Goal: Information Seeking & Learning: Learn about a topic

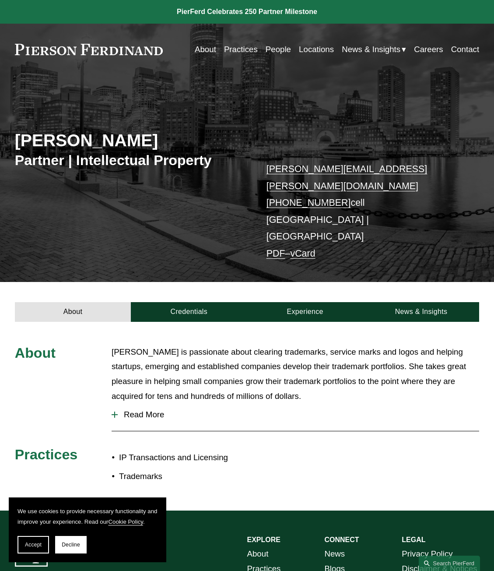
click at [240, 48] on link "Practices" at bounding box center [241, 49] width 34 height 16
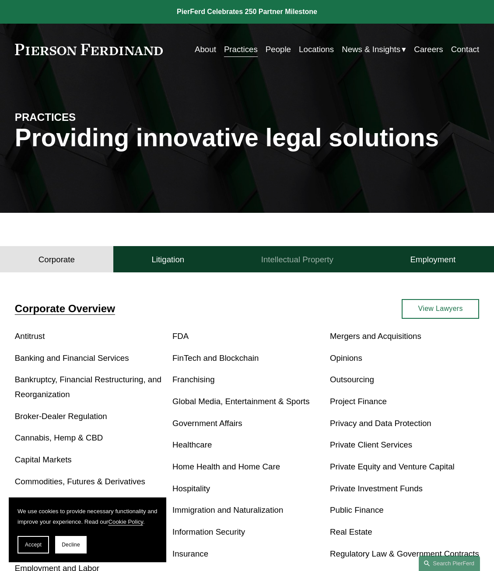
click at [303, 261] on h4 "Intellectual Property" at bounding box center [297, 259] width 72 height 11
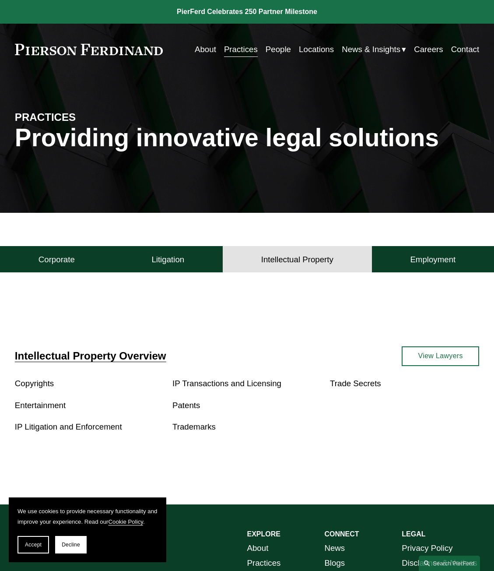
click at [182, 408] on link "Patents" at bounding box center [187, 405] width 28 height 9
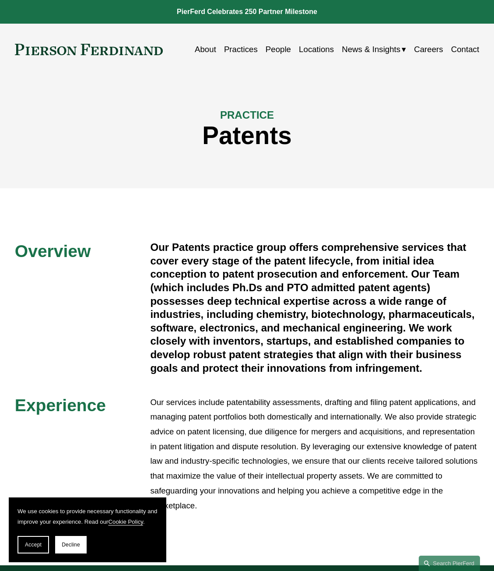
click at [279, 49] on link "People" at bounding box center [278, 49] width 25 height 16
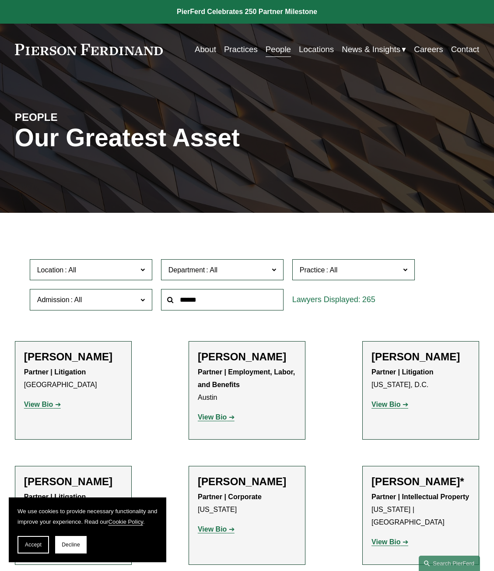
click at [320, 274] on span "Practice" at bounding box center [312, 269] width 25 height 7
click at [0, 0] on link "Patents" at bounding box center [0, 0] width 0 height 0
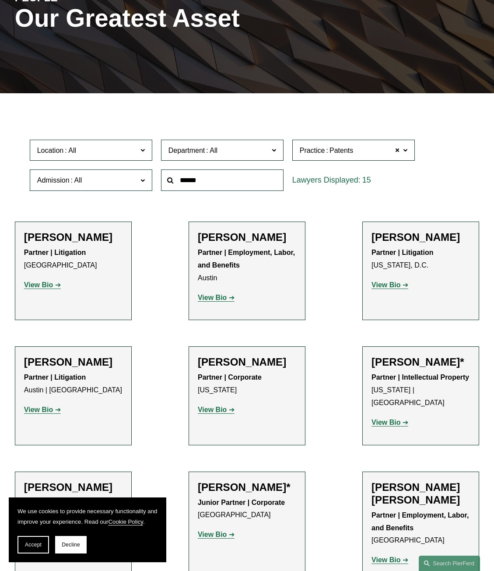
scroll to position [120, 0]
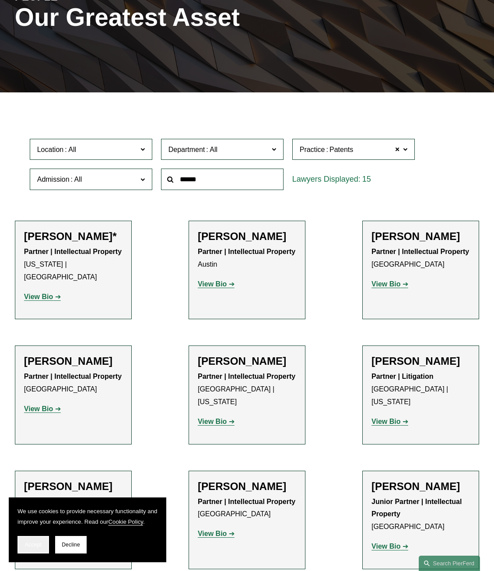
click at [23, 543] on button "Accept" at bounding box center [34, 545] width 32 height 18
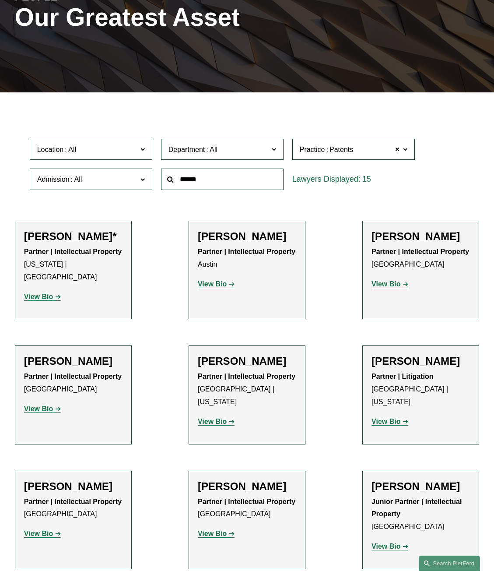
click at [51, 293] on strong "View Bio" at bounding box center [38, 296] width 29 height 7
click at [215, 286] on strong "View Bio" at bounding box center [212, 283] width 29 height 7
click at [387, 285] on strong "View Bio" at bounding box center [386, 283] width 29 height 7
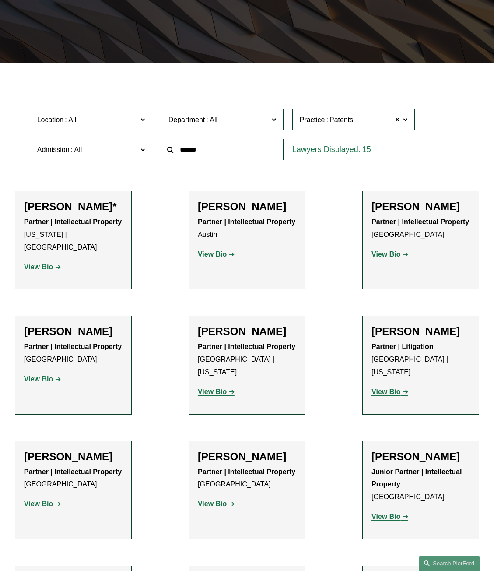
scroll to position [164, 0]
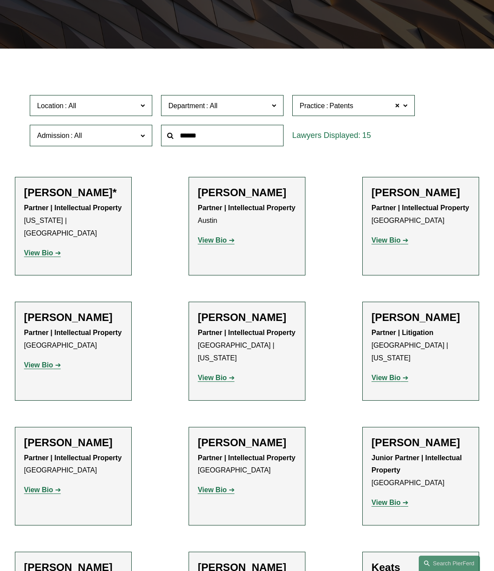
click at [40, 486] on strong "View Bio" at bounding box center [38, 489] width 29 height 7
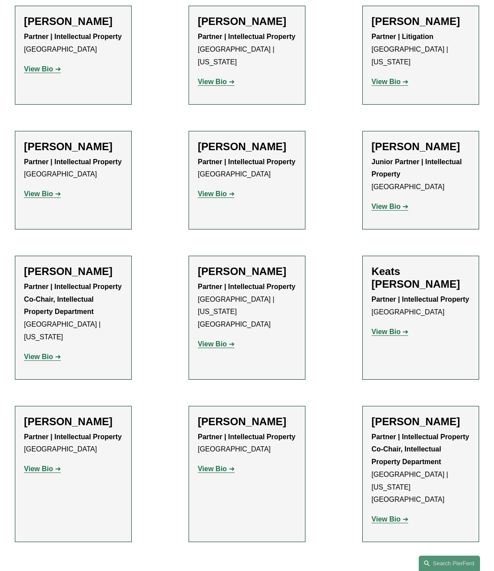
scroll to position [482, 0]
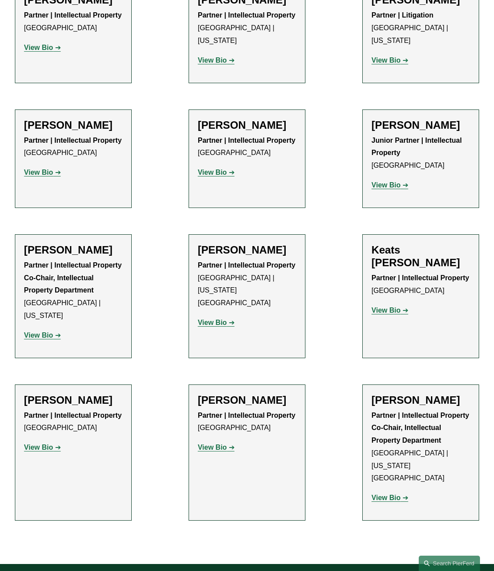
click at [391, 494] on strong "View Bio" at bounding box center [386, 497] width 29 height 7
click at [42, 331] on strong "View Bio" at bounding box center [38, 334] width 29 height 7
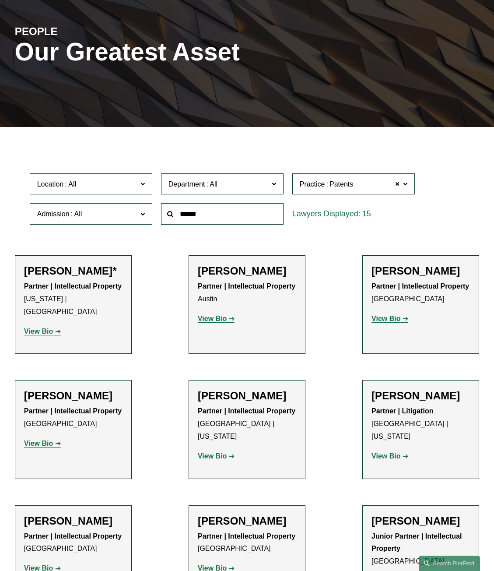
scroll to position [0, 0]
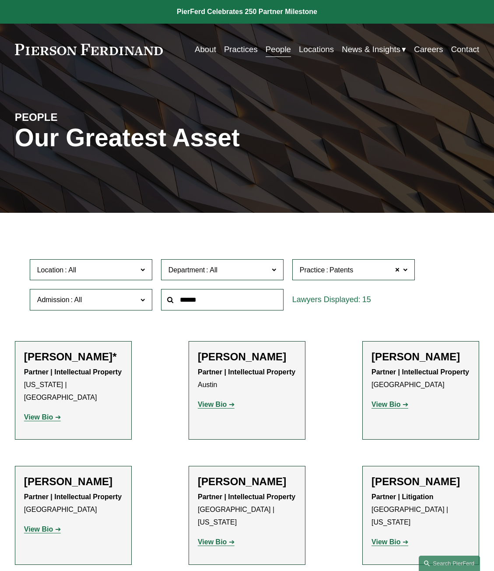
click at [275, 49] on link "People" at bounding box center [278, 49] width 25 height 16
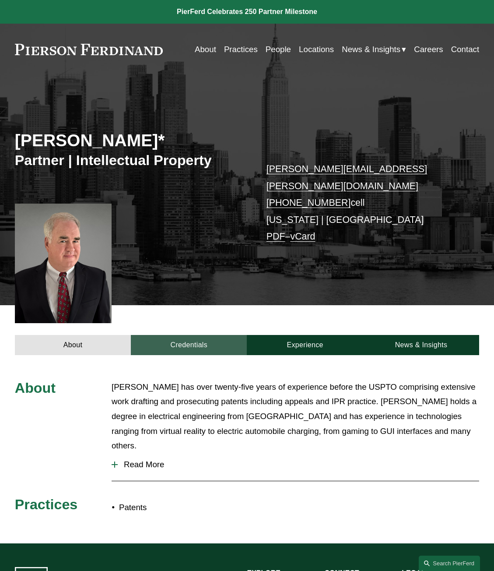
click at [199, 335] on link "Credentials" at bounding box center [189, 345] width 116 height 20
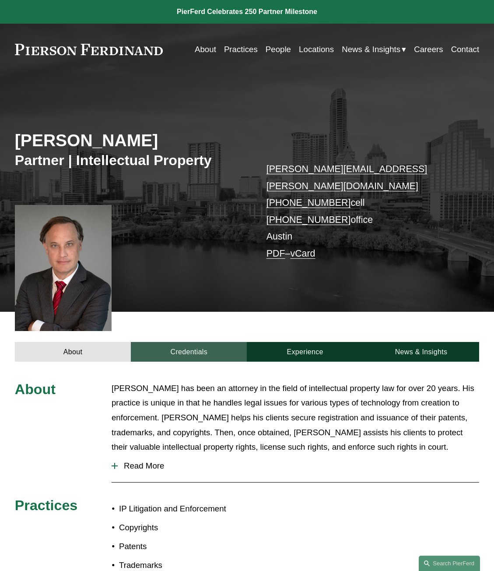
click at [199, 342] on link "Credentials" at bounding box center [189, 352] width 116 height 20
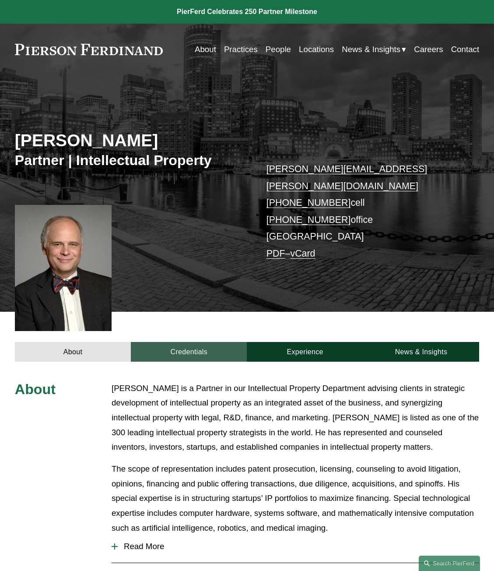
click at [198, 342] on link "Credentials" at bounding box center [189, 352] width 116 height 20
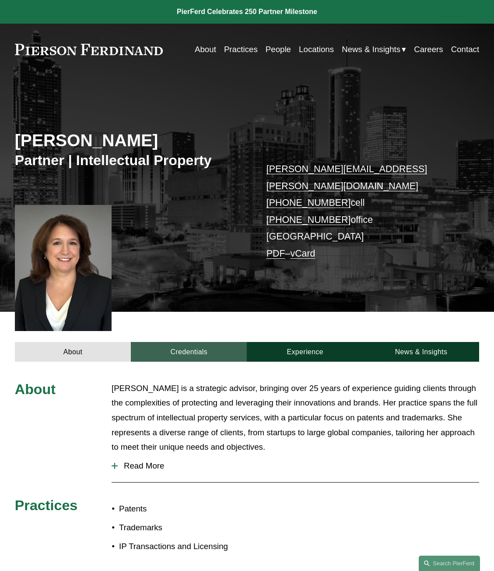
click at [173, 342] on link "Credentials" at bounding box center [189, 352] width 116 height 20
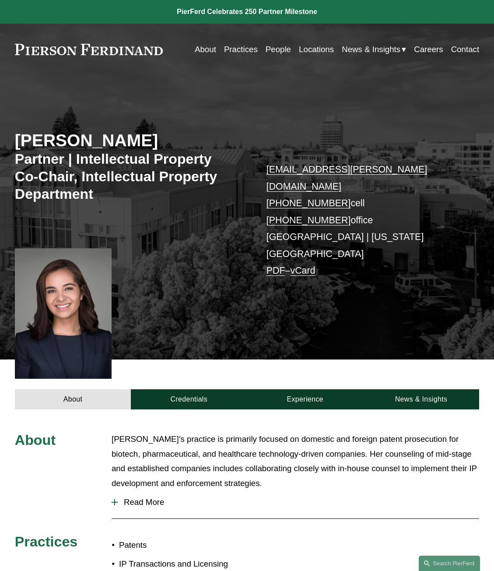
scroll to position [44, 0]
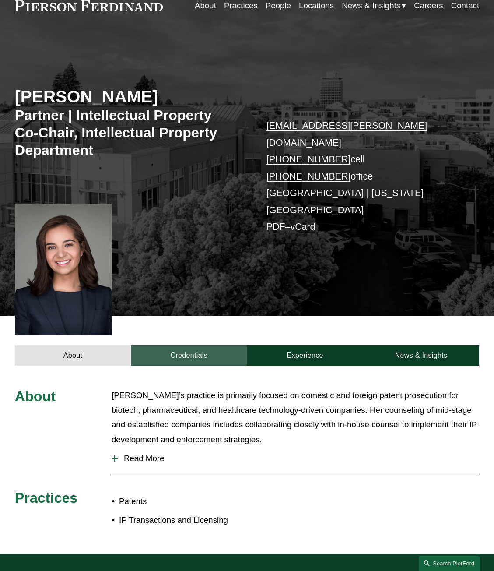
click at [174, 345] on link "Credentials" at bounding box center [189, 355] width 116 height 20
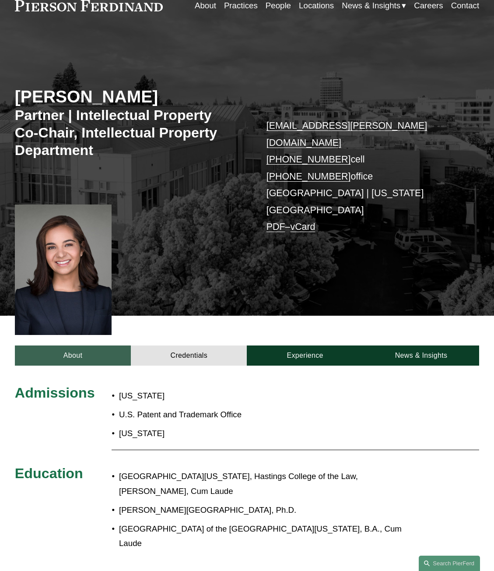
click at [75, 345] on link "About" at bounding box center [73, 355] width 116 height 20
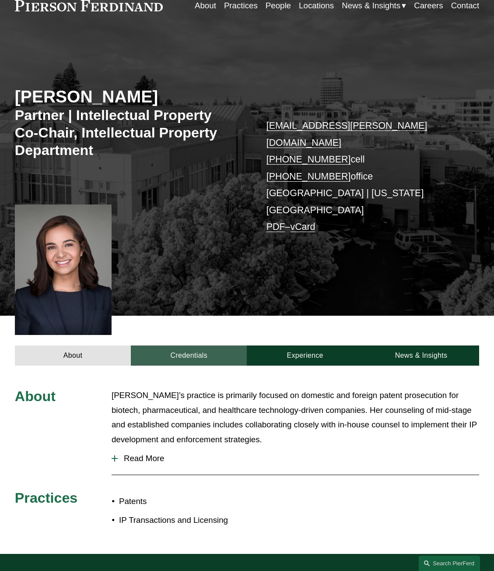
click at [196, 345] on link "Credentials" at bounding box center [189, 355] width 116 height 20
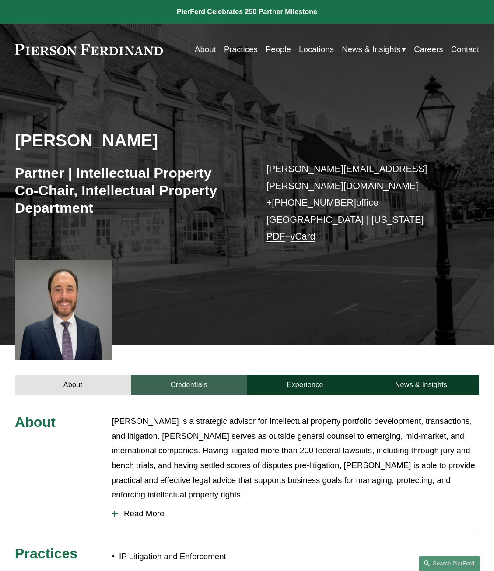
click at [188, 375] on link "Credentials" at bounding box center [189, 385] width 116 height 20
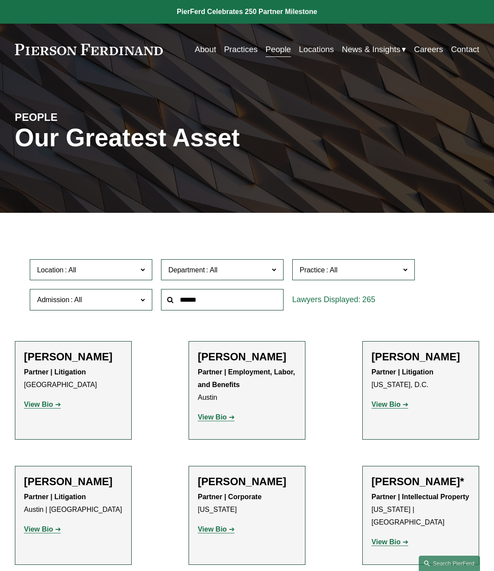
click at [48, 402] on strong "View Bio" at bounding box center [38, 404] width 29 height 7
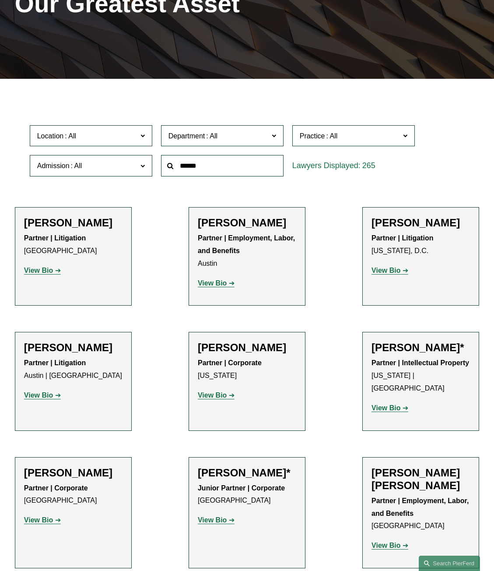
scroll to position [175, 0]
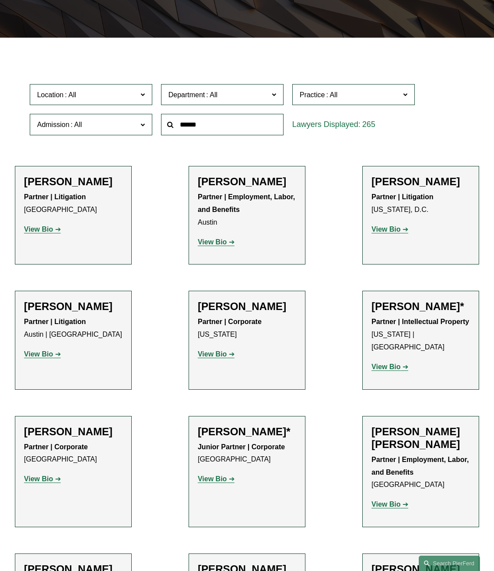
click at [212, 354] on strong "View Bio" at bounding box center [212, 353] width 29 height 7
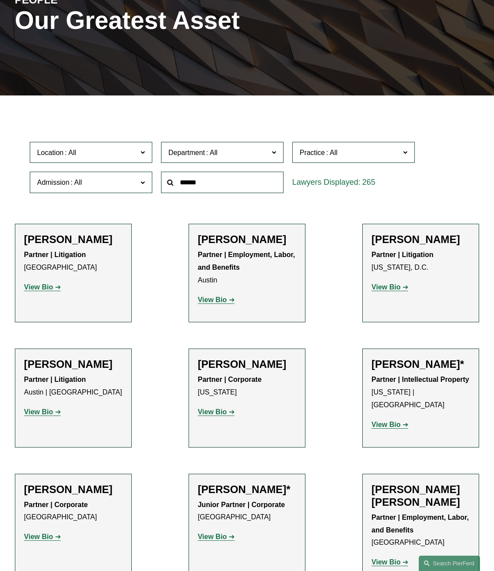
scroll to position [0, 0]
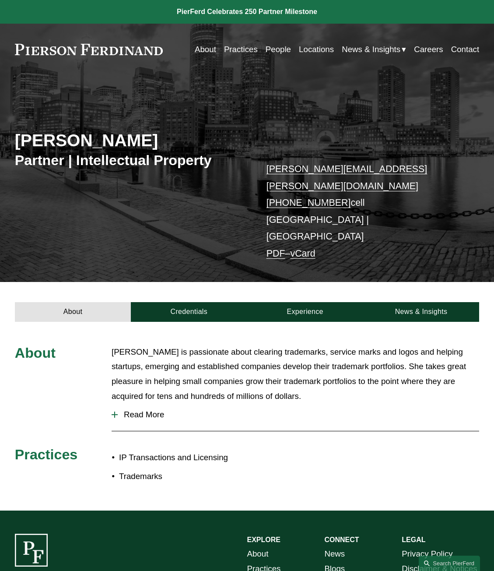
click at [115, 412] on div at bounding box center [114, 415] width 1 height 6
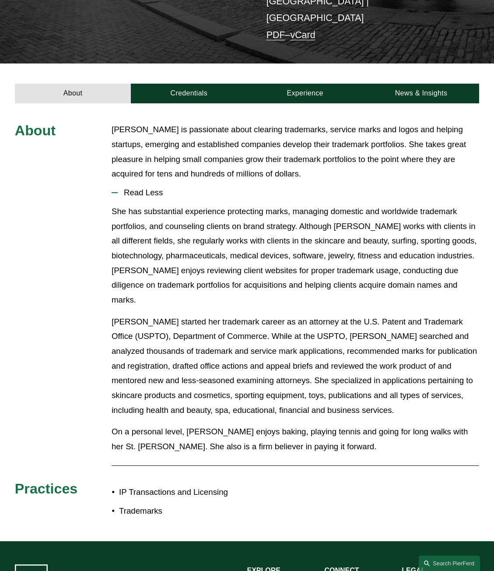
scroll to position [219, 0]
